Goal: Find specific page/section: Find specific page/section

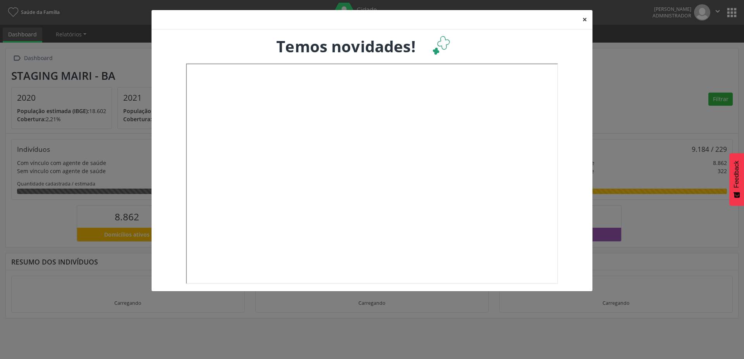
click at [582, 19] on button "×" at bounding box center [584, 19] width 15 height 19
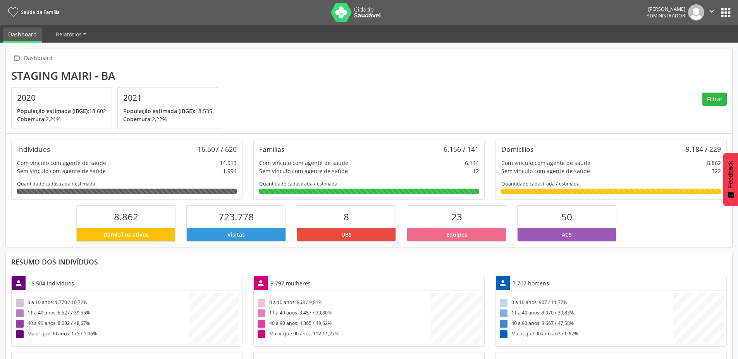
scroll to position [129, 242]
click at [729, 12] on button "apps" at bounding box center [726, 13] width 14 height 14
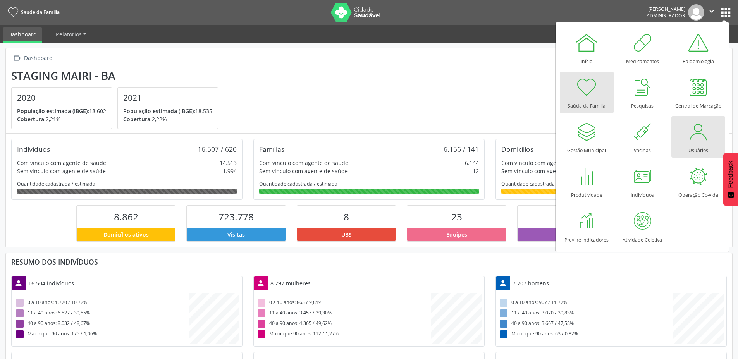
click at [693, 130] on div at bounding box center [697, 131] width 23 height 23
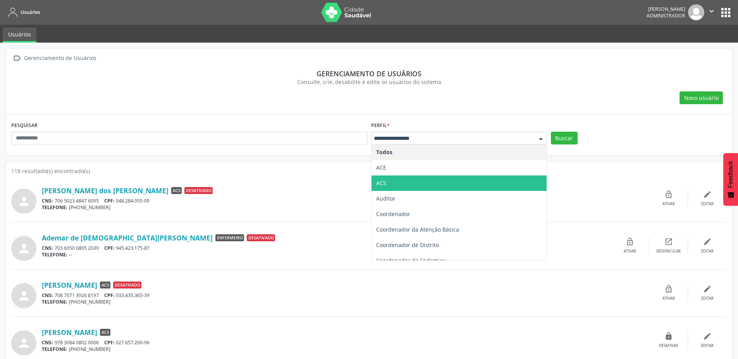
click at [397, 185] on span "ACS" at bounding box center [458, 182] width 175 height 15
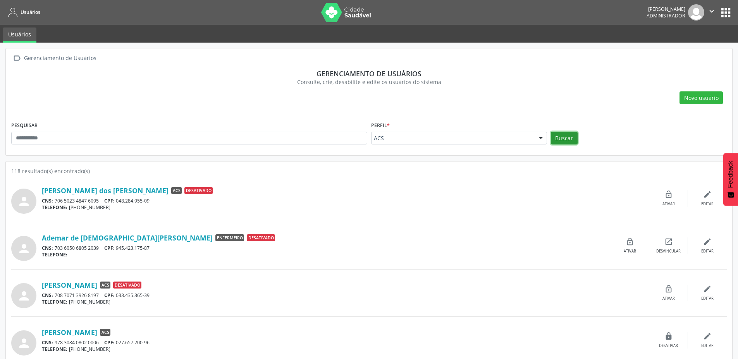
click at [556, 135] on button "Buscar" at bounding box center [564, 138] width 27 height 13
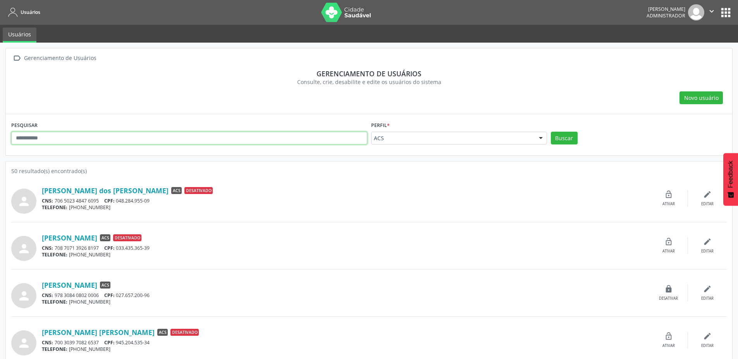
click at [200, 138] on input "text" at bounding box center [189, 138] width 356 height 13
type input "*****"
click at [551, 132] on button "Buscar" at bounding box center [564, 138] width 27 height 13
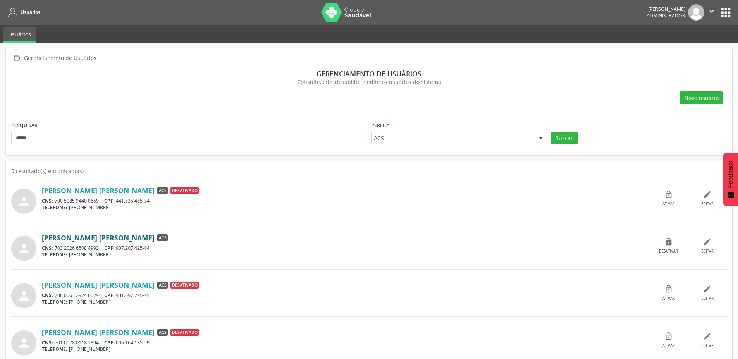
click at [59, 235] on link "[PERSON_NAME] [PERSON_NAME]" at bounding box center [98, 238] width 113 height 9
